Goal: Task Accomplishment & Management: Manage account settings

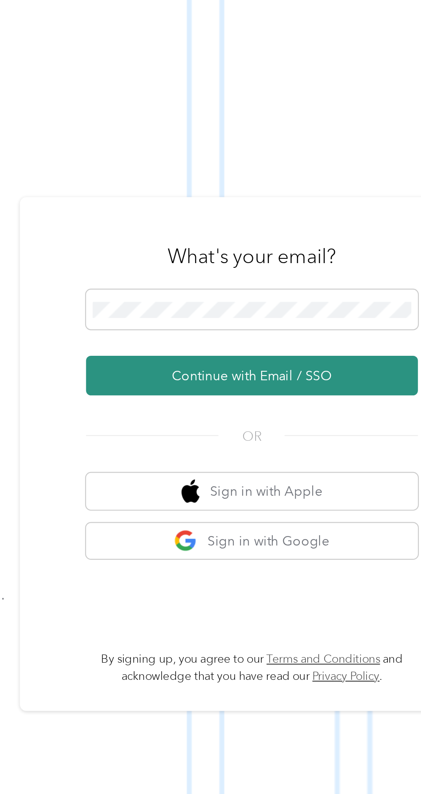
click at [314, 432] on button "Continue with Email / SSO" at bounding box center [311, 423] width 151 height 18
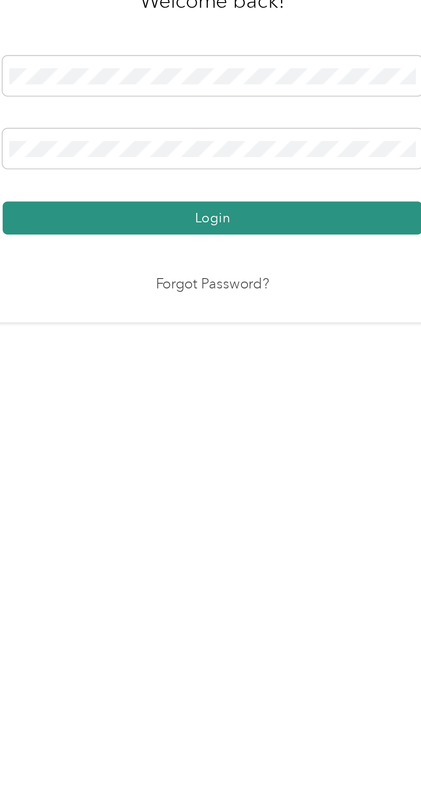
click at [279, 463] on button "Login" at bounding box center [208, 455] width 191 height 15
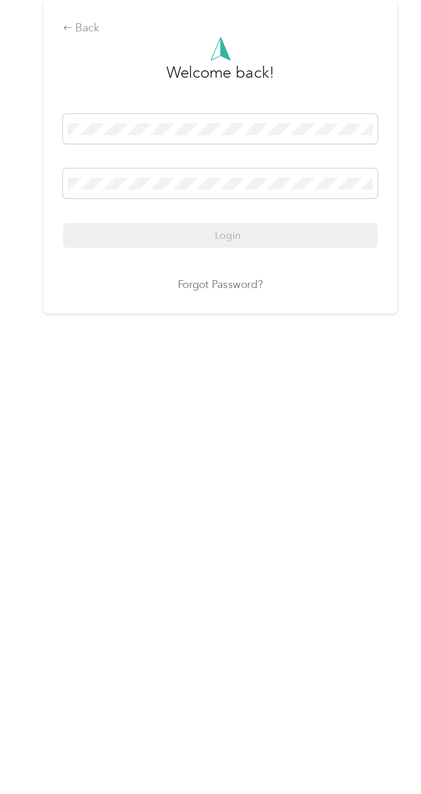
scroll to position [11, 0]
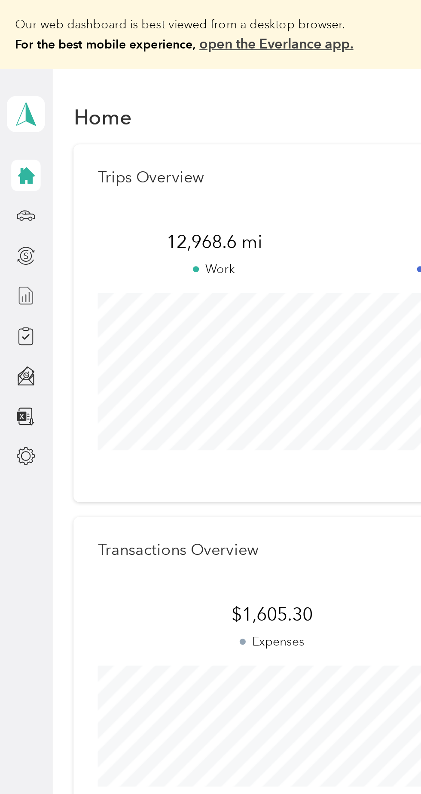
click at [15, 148] on line at bounding box center [15, 148] width 0 height 5
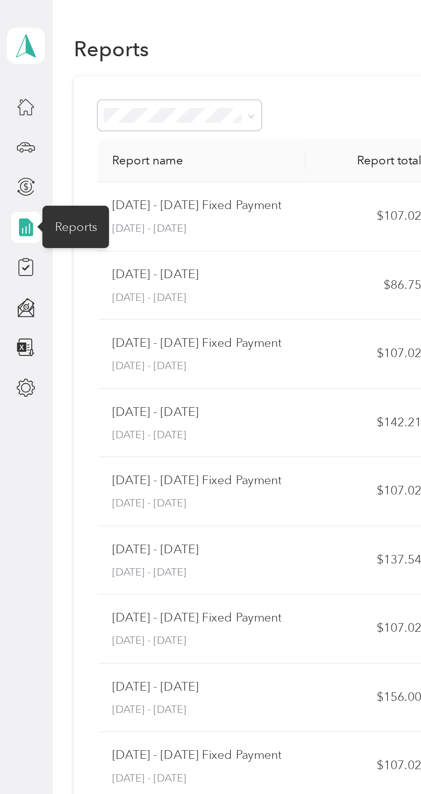
click at [133, 145] on p "[DATE] - [DATE]" at bounding box center [99, 148] width 89 height 8
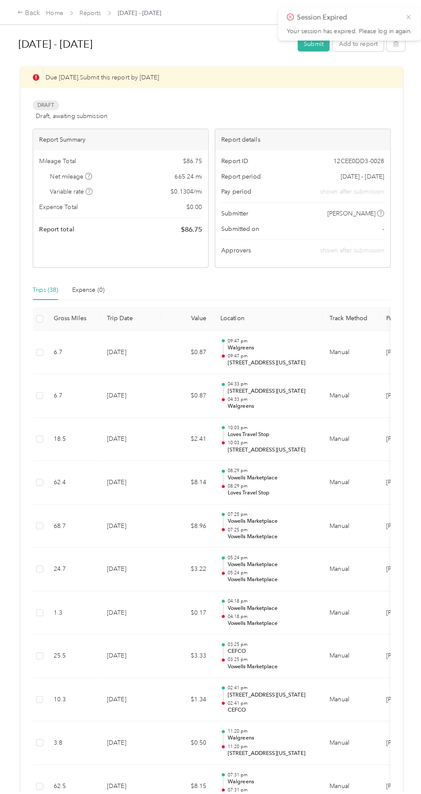
click at [403, 16] on icon at bounding box center [401, 17] width 7 height 8
click at [313, 43] on button "Submit" at bounding box center [308, 43] width 31 height 15
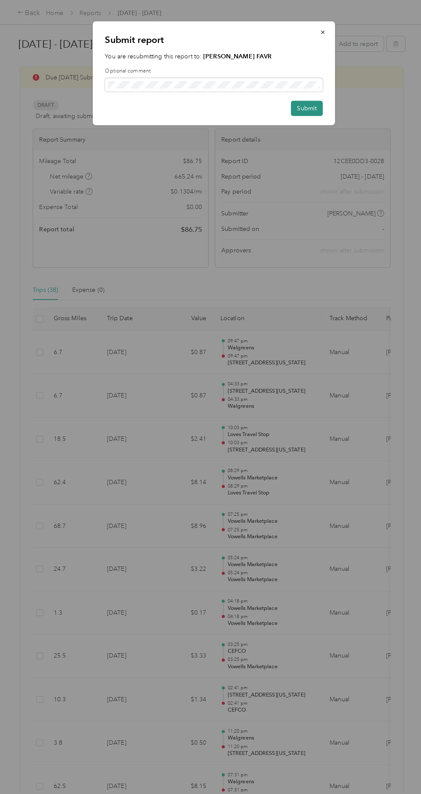
click at [310, 108] on button "Submit" at bounding box center [301, 106] width 31 height 15
click at [297, 109] on button "Submit" at bounding box center [297, 106] width 40 height 15
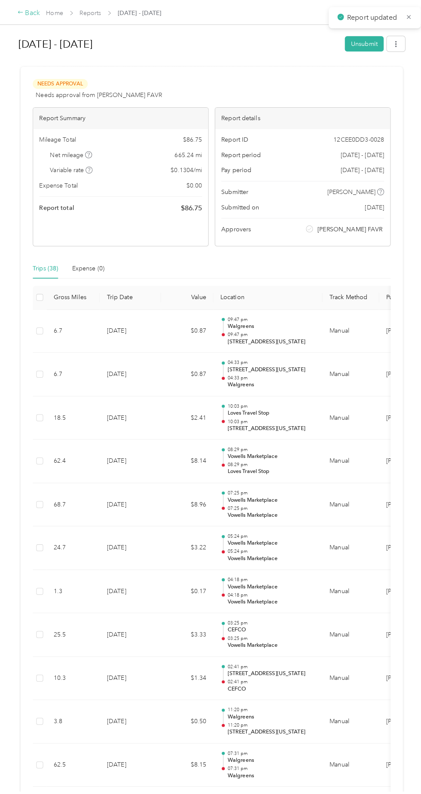
click at [29, 12] on div "Back" at bounding box center [28, 13] width 22 height 10
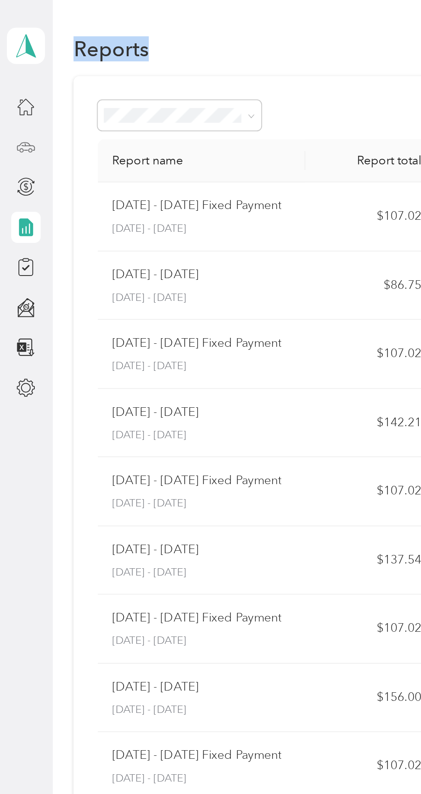
click at [15, 74] on icon at bounding box center [12, 72] width 9 height 9
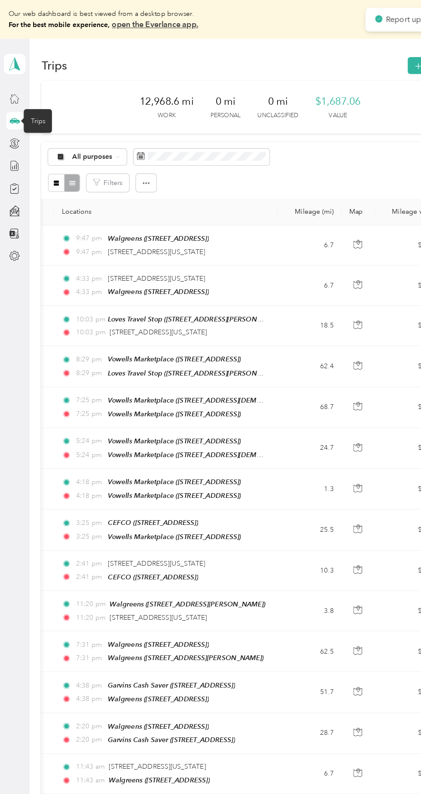
scroll to position [0, 68]
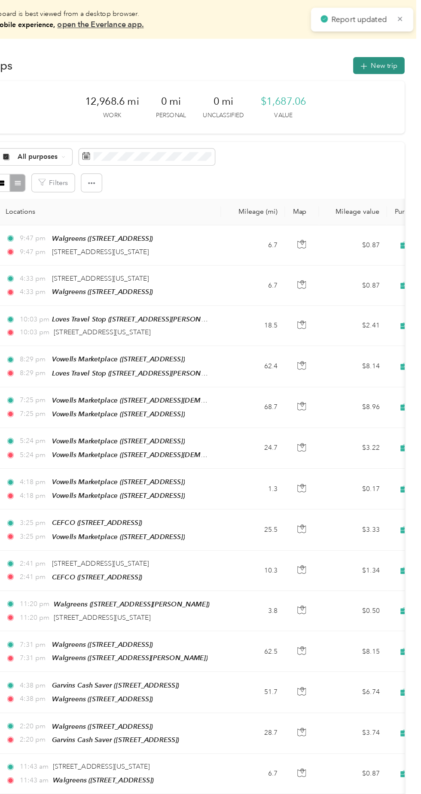
click at [388, 57] on button "New trip" at bounding box center [384, 58] width 46 height 15
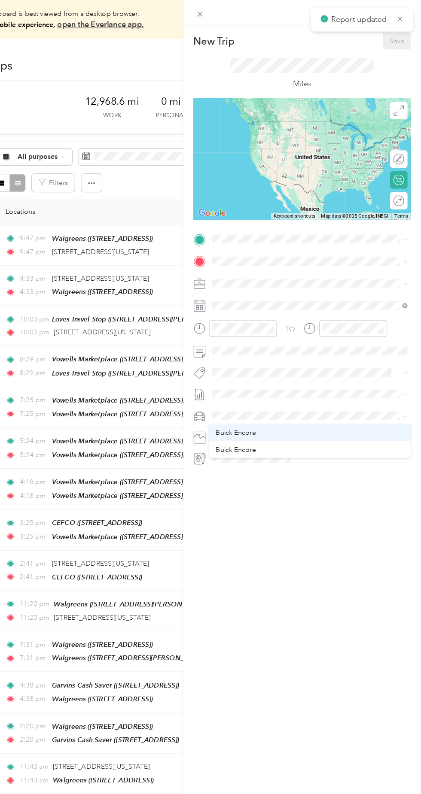
click at [288, 381] on div "Buick Encore" at bounding box center [322, 383] width 167 height 9
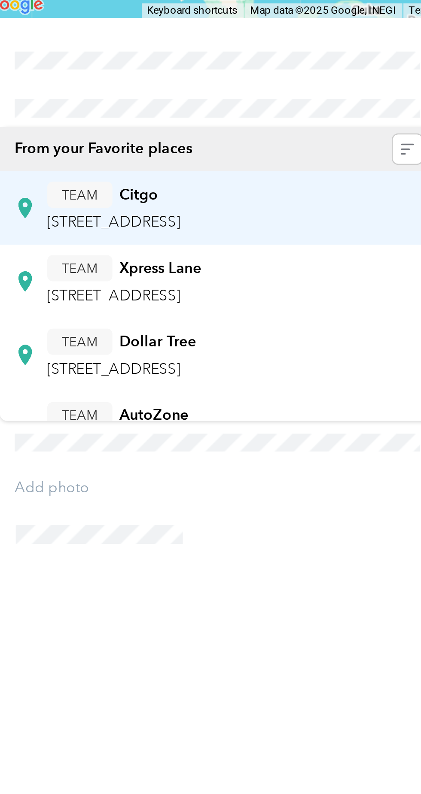
click at [304, 279] on span "[STREET_ADDRESS]" at bounding box center [276, 277] width 55 height 7
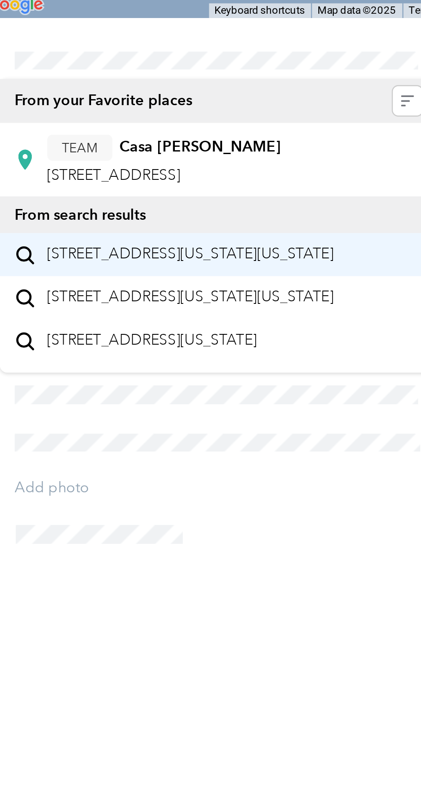
click at [328, 295] on span "[STREET_ADDRESS][US_STATE][US_STATE]" at bounding box center [307, 291] width 117 height 8
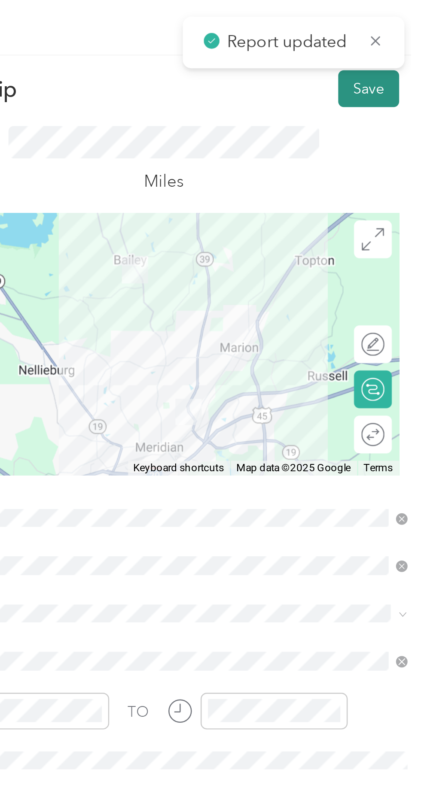
click at [410, 36] on button "Save" at bounding box center [399, 36] width 25 height 15
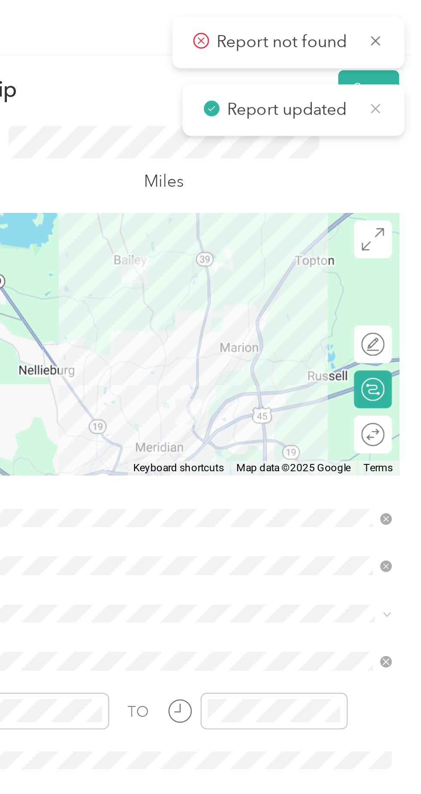
click at [402, 45] on icon at bounding box center [402, 44] width 6 height 8
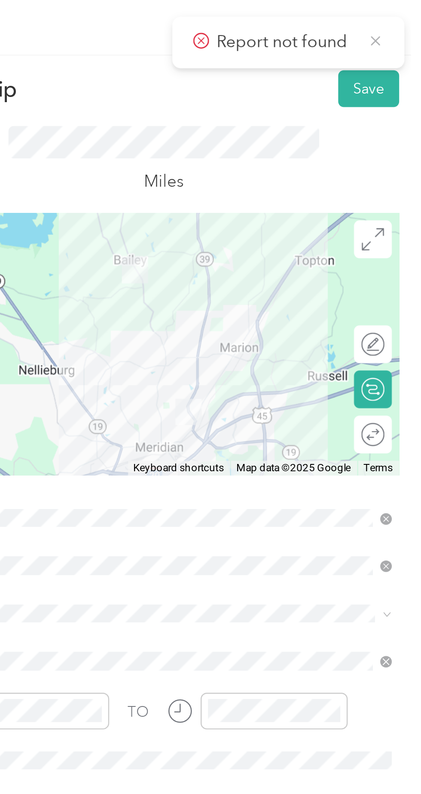
click at [403, 16] on icon at bounding box center [402, 17] width 4 height 4
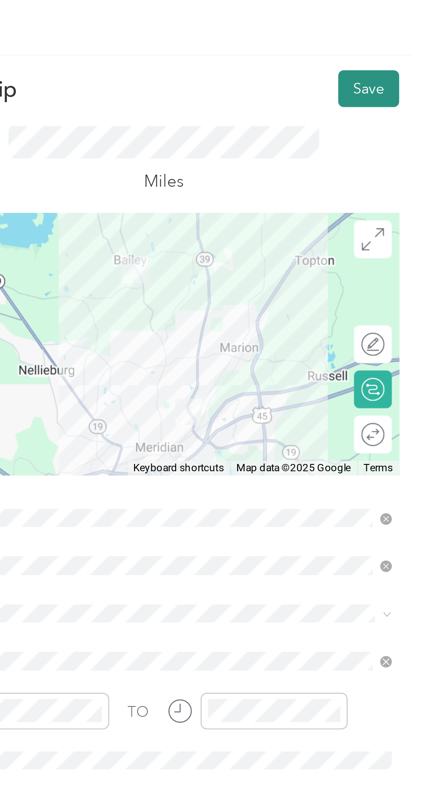
click at [401, 35] on button "Save" at bounding box center [399, 36] width 25 height 15
click at [401, 36] on button "Save" at bounding box center [399, 36] width 25 height 15
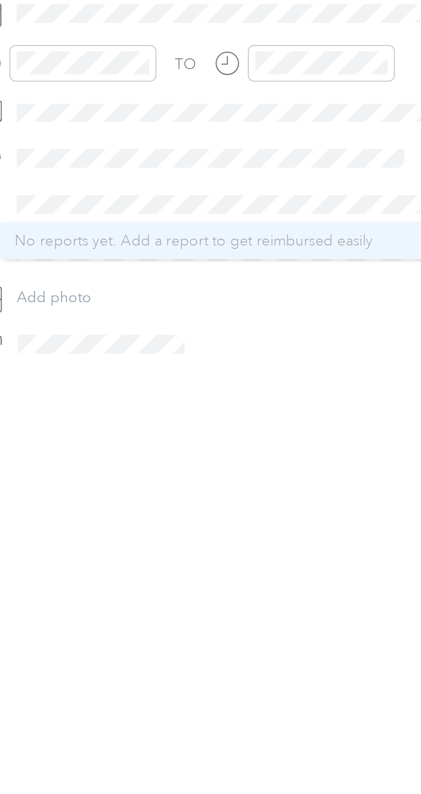
click at [295, 362] on span "No reports yet. Add a report to get reimbursed easily" at bounding box center [308, 363] width 146 height 7
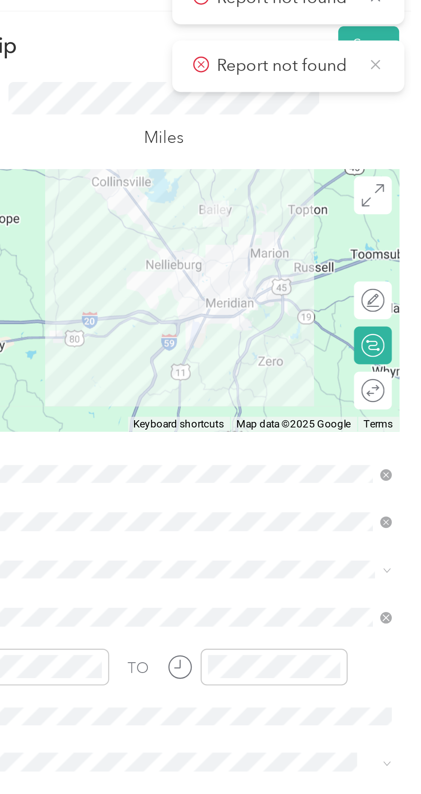
click at [402, 44] on icon at bounding box center [402, 45] width 4 height 4
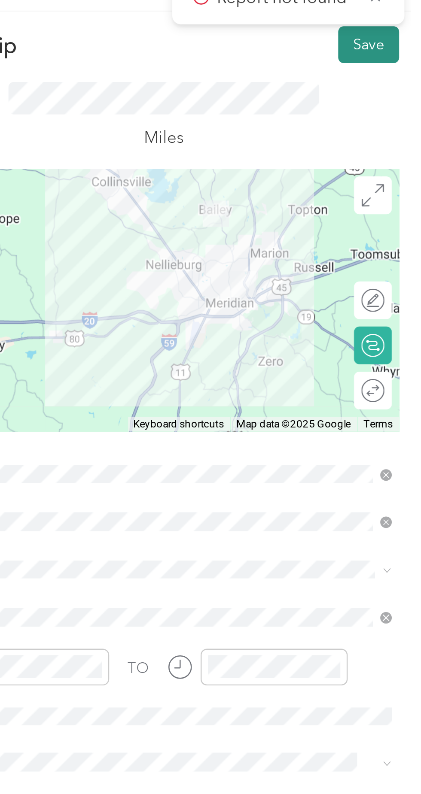
click at [401, 34] on button "Save" at bounding box center [399, 36] width 25 height 15
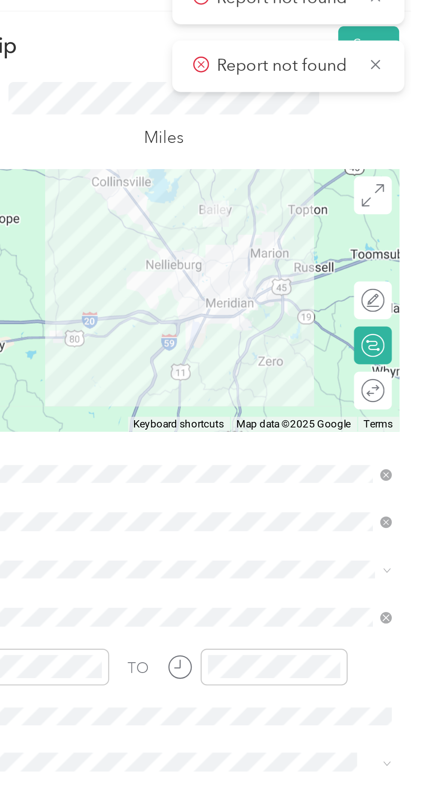
click at [405, 38] on div "Report not found" at bounding box center [366, 45] width 95 height 21
click at [400, 35] on div "Report not found" at bounding box center [366, 45] width 95 height 21
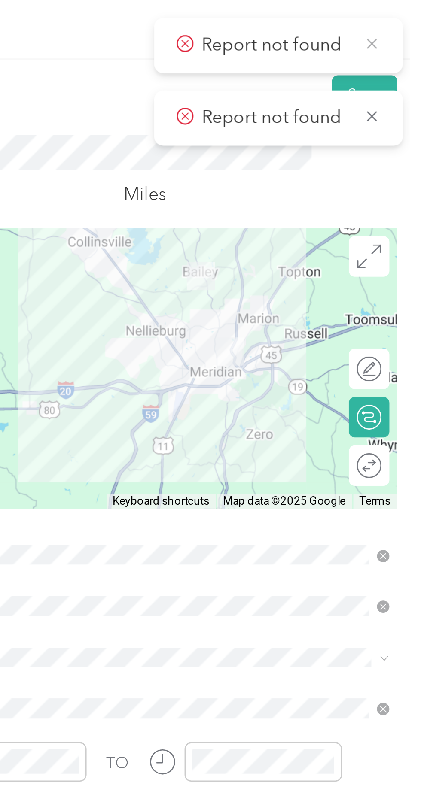
click at [402, 16] on icon at bounding box center [402, 17] width 4 height 4
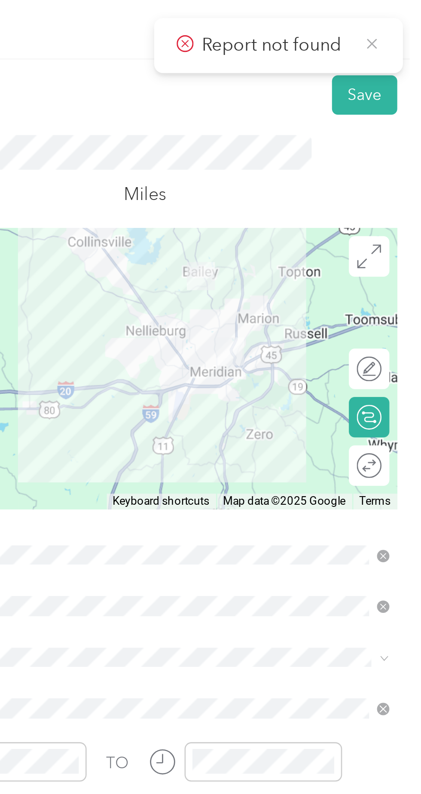
click at [400, 18] on icon at bounding box center [402, 17] width 6 height 8
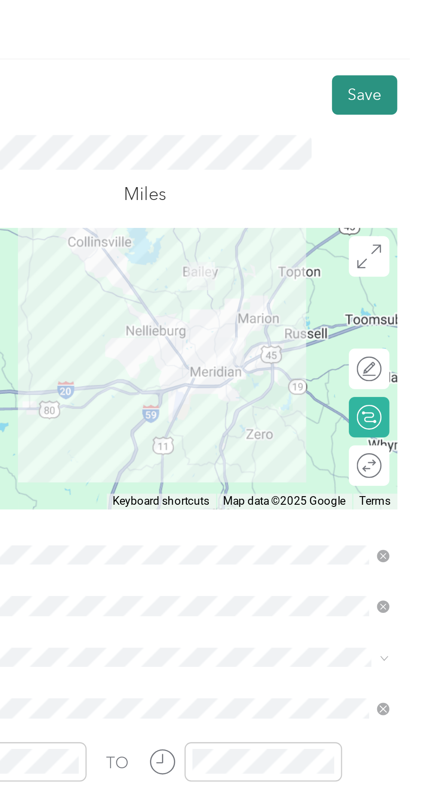
click at [400, 30] on button "Save" at bounding box center [399, 36] width 25 height 15
click at [400, 35] on button "Save" at bounding box center [399, 36] width 25 height 15
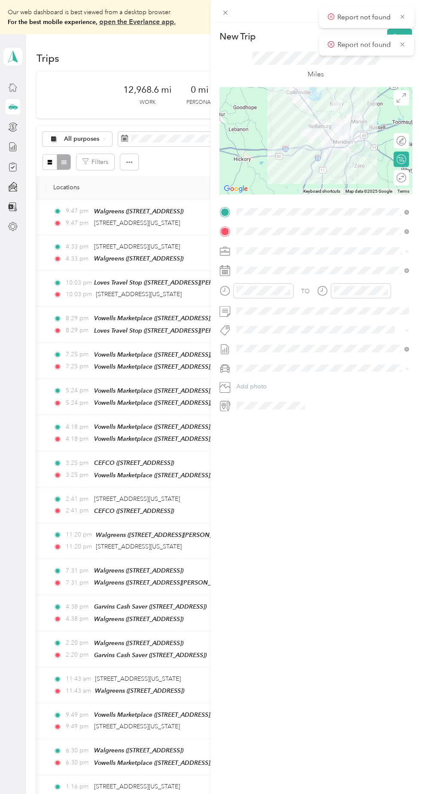
click at [407, 13] on div "Report not found" at bounding box center [366, 17] width 95 height 21
click at [408, 36] on div "Report not found" at bounding box center [366, 45] width 95 height 21
click at [162, 94] on div "New Trip Save This trip cannot be edited because it is either under review, app…" at bounding box center [210, 397] width 421 height 794
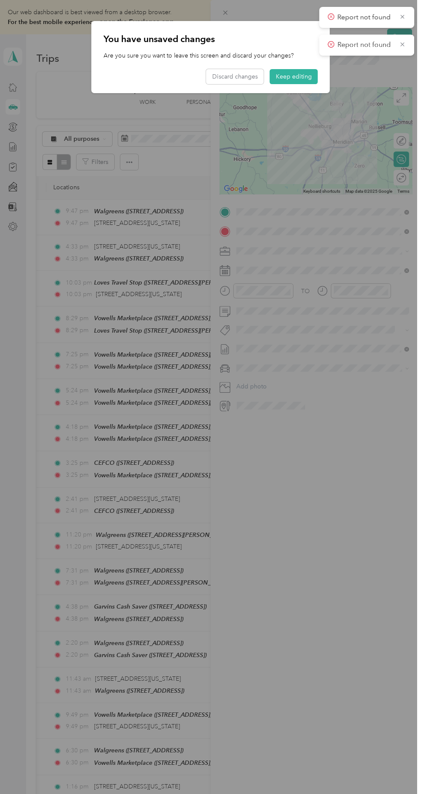
click at [230, 21] on div "You have unsaved changes Are you sure you want to leave this screen and discard…" at bounding box center [210, 57] width 238 height 72
click at [235, 76] on button "Discard changes" at bounding box center [235, 76] width 58 height 15
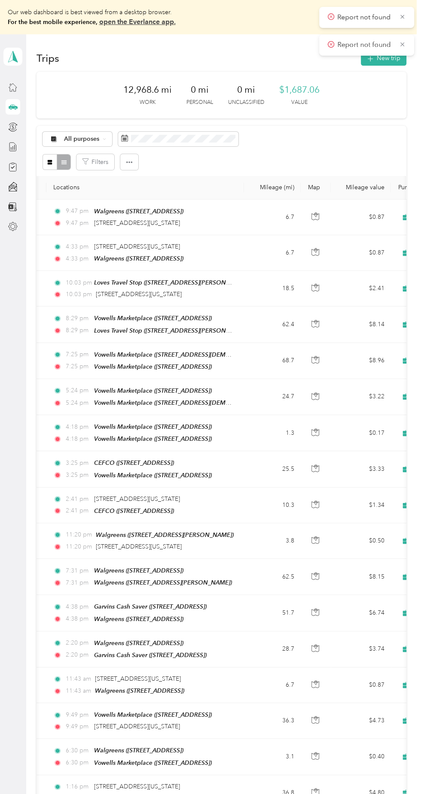
click at [410, 17] on div "Report not found" at bounding box center [366, 17] width 95 height 21
click at [416, 38] on div "Trips New trip 12,968.6 mi Work 0 mi Personal 0 mi Unclassified $1,687.06 Value…" at bounding box center [221, 619] width 390 height 1171
click at [408, 54] on div "Report not found" at bounding box center [366, 45] width 95 height 21
click at [416, 40] on div "Trips New trip 12,968.6 mi Work 0 mi Personal 0 mi Unclassified $1,687.06 Value…" at bounding box center [221, 619] width 390 height 1171
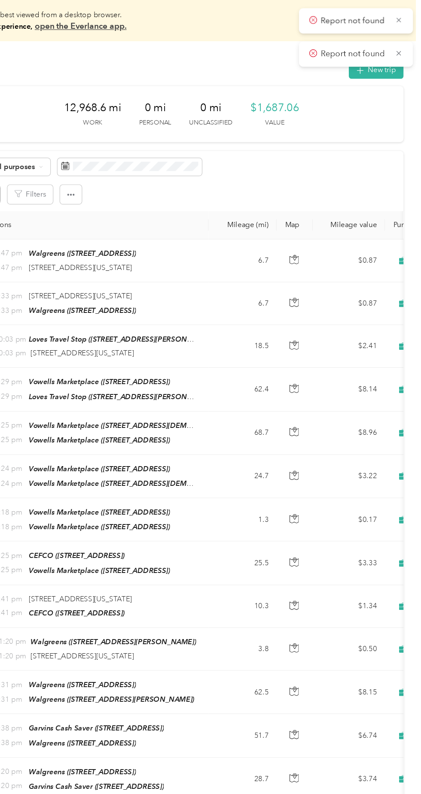
click at [410, 26] on div "Report not found" at bounding box center [366, 17] width 95 height 21
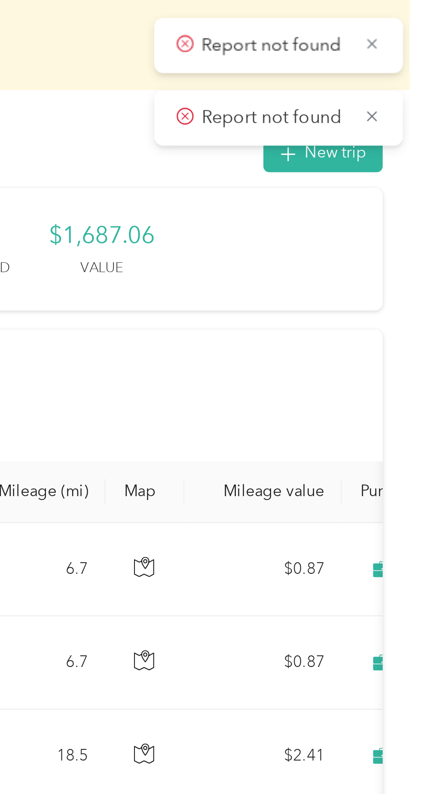
click at [412, 9] on div "Report not found" at bounding box center [366, 17] width 95 height 21
click at [402, 16] on icon at bounding box center [402, 17] width 4 height 4
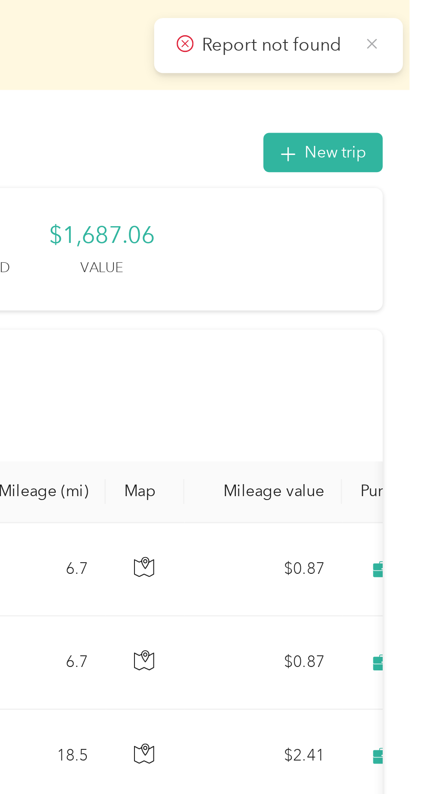
click at [403, 16] on icon at bounding box center [402, 17] width 6 height 8
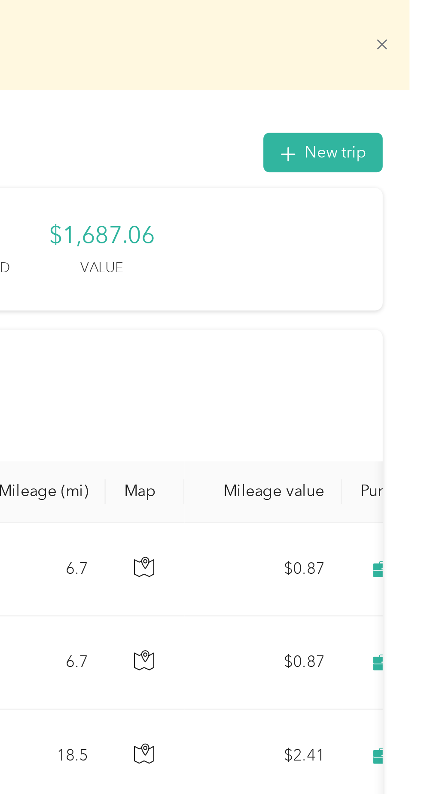
click at [409, 17] on icon at bounding box center [406, 17] width 6 height 6
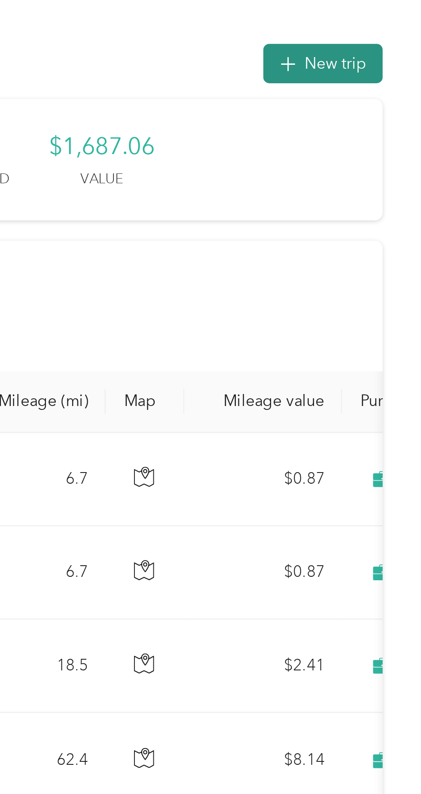
click at [394, 23] on button "New trip" at bounding box center [384, 24] width 46 height 15
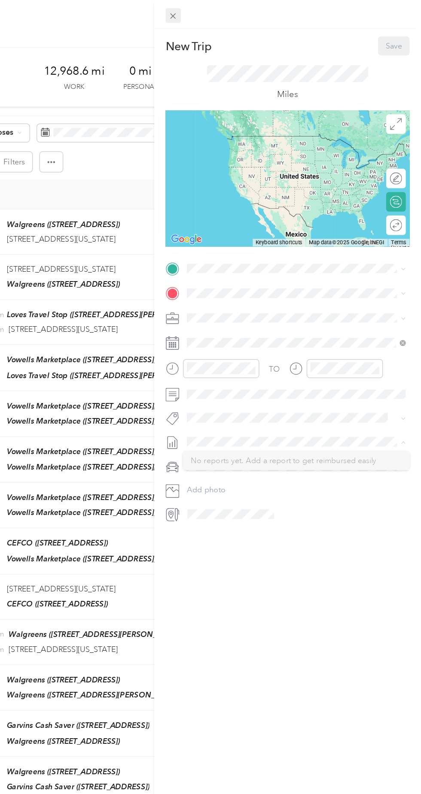
click at [225, 12] on icon at bounding box center [225, 13] width 4 height 4
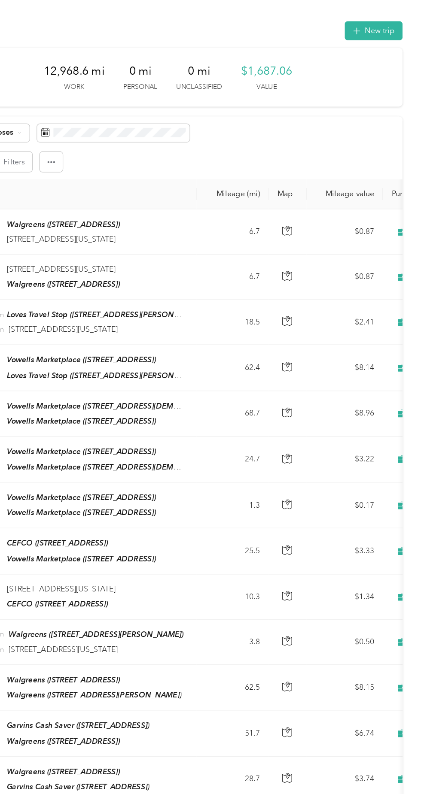
click at [93, 79] on div "12,968.6 mi Work 0 mi Personal 0 mi Unclassified $1,687.06 Value" at bounding box center [220, 61] width 369 height 47
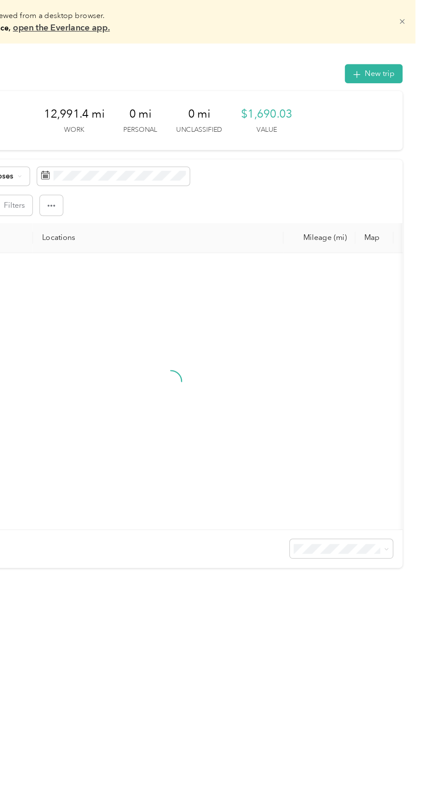
click at [409, 17] on icon at bounding box center [406, 17] width 6 height 6
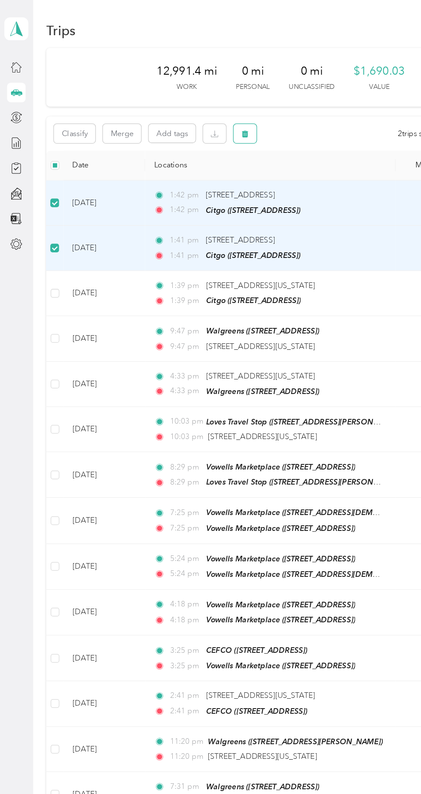
click at [193, 105] on icon "button" at bounding box center [193, 106] width 5 height 6
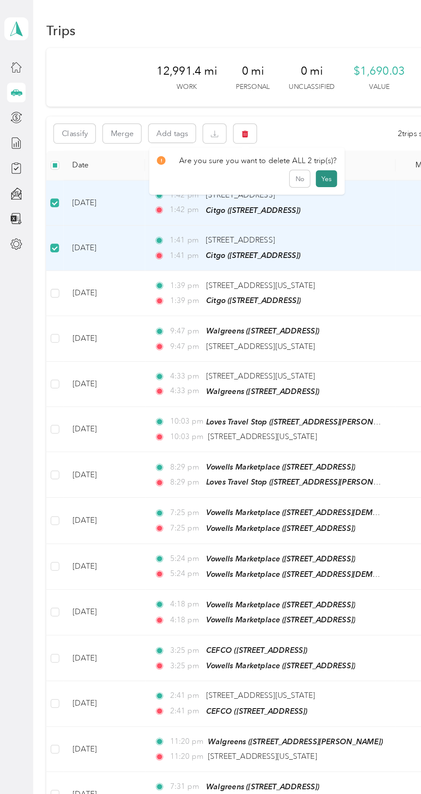
click at [255, 140] on button "Yes" at bounding box center [257, 141] width 17 height 14
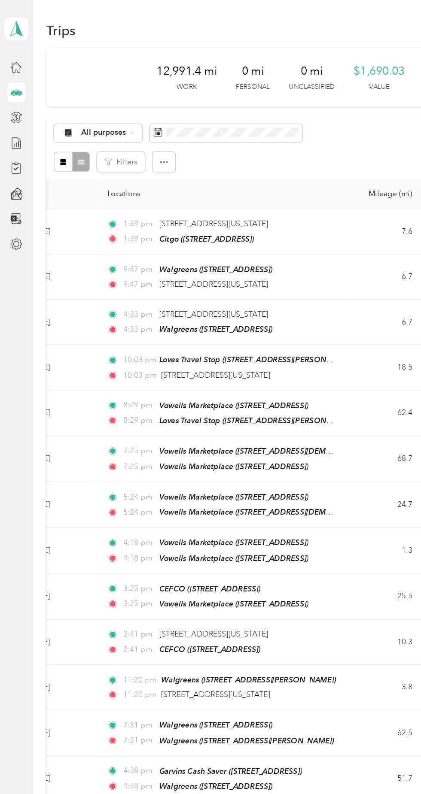
scroll to position [0, 32]
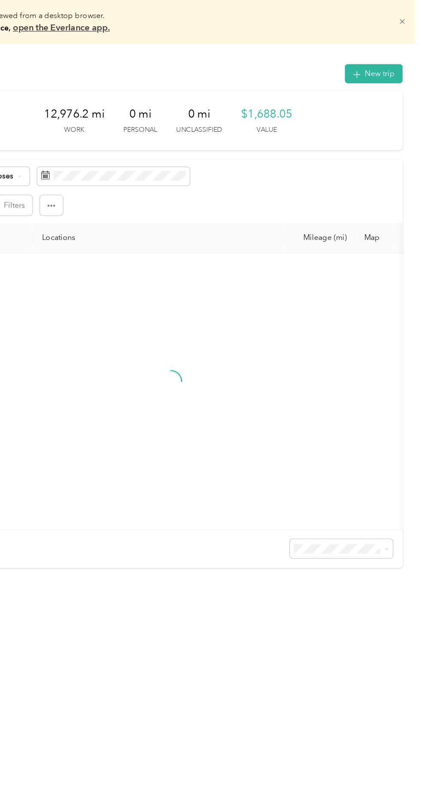
click at [408, 17] on icon at bounding box center [406, 17] width 4 height 4
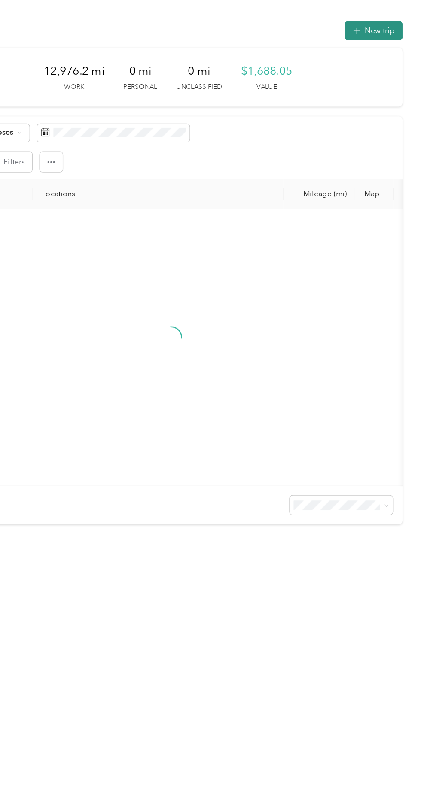
click at [391, 24] on button "New trip" at bounding box center [384, 24] width 46 height 15
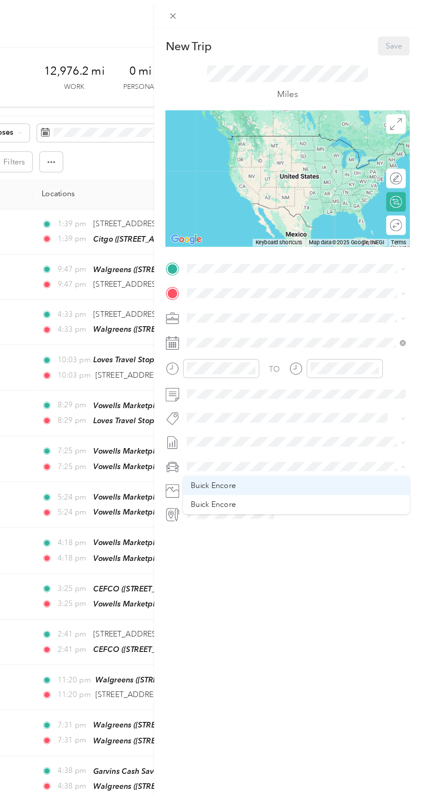
click at [277, 385] on div "Buick Encore" at bounding box center [322, 383] width 167 height 9
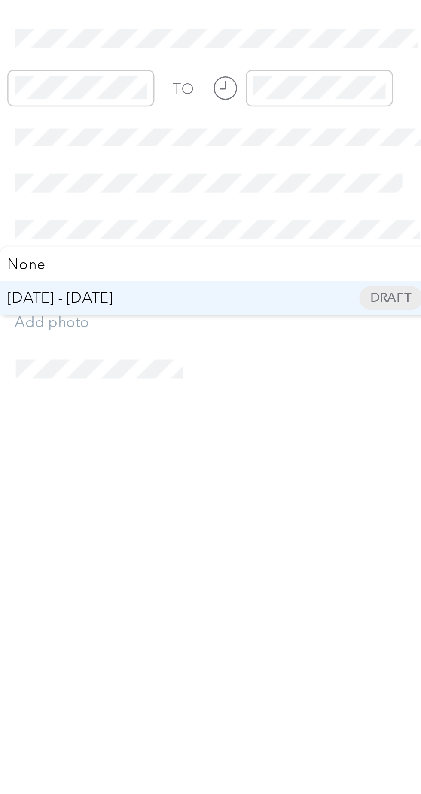
click at [275, 376] on span "Oct 1 - 15, 2025" at bounding box center [254, 376] width 43 height 9
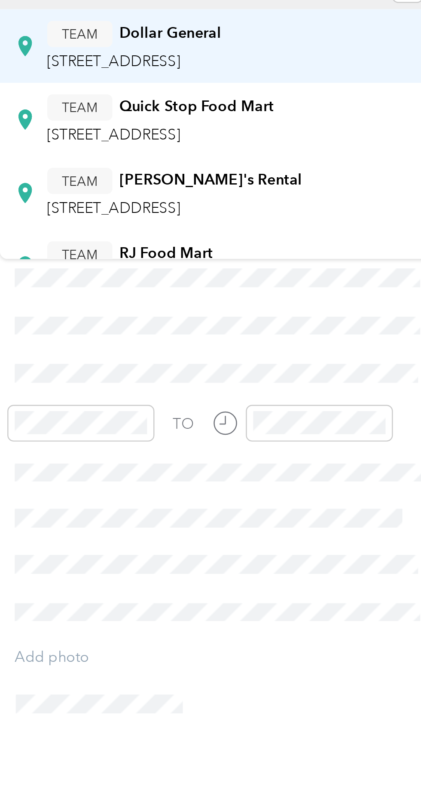
click at [304, 139] on span "801 Front Street Ext, 393014400, Meridian, MS, USA" at bounding box center [276, 142] width 55 height 7
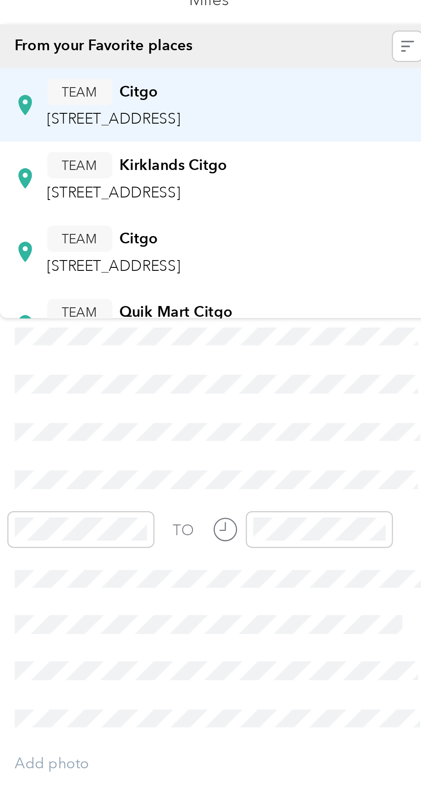
click at [304, 122] on span "[STREET_ADDRESS]" at bounding box center [276, 122] width 55 height 7
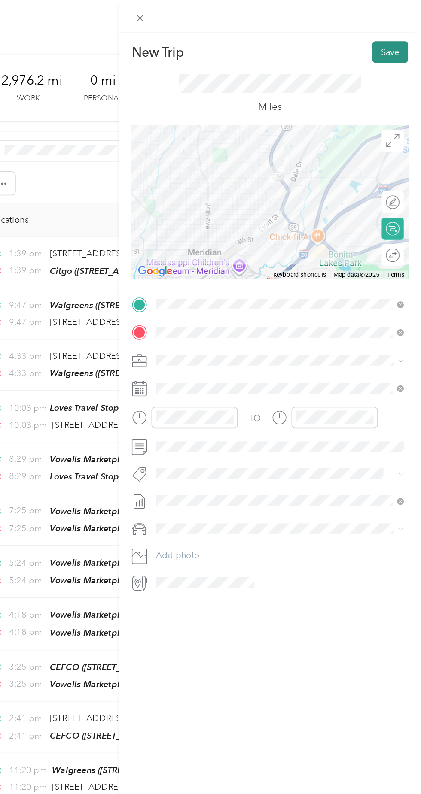
click at [398, 39] on button "Save" at bounding box center [399, 36] width 25 height 15
